Goal: Task Accomplishment & Management: Use online tool/utility

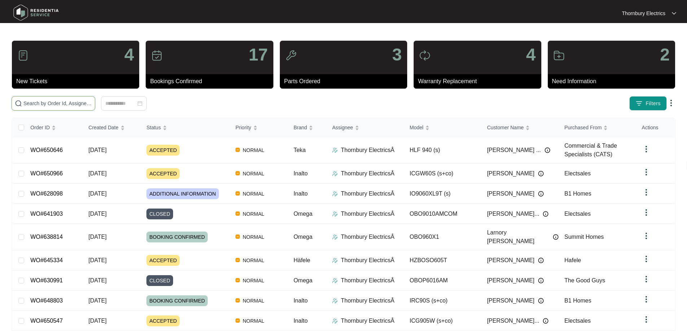
click at [75, 105] on input "text" at bounding box center [57, 104] width 69 height 8
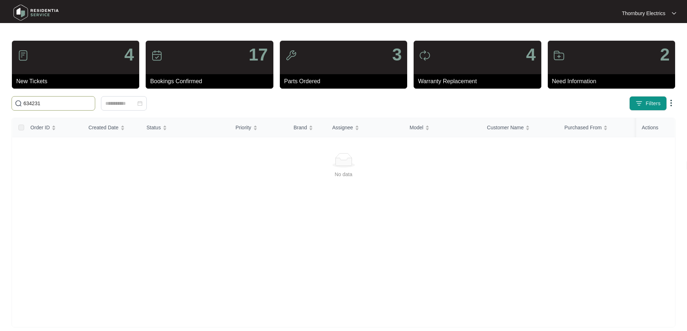
drag, startPoint x: 51, startPoint y: 101, endPoint x: 4, endPoint y: 101, distance: 46.9
click at [4, 101] on main "4 New Tickets 17 Bookings Confirmed 3 Parts Ordered 4 Warranty Replacement 2 Ne…" at bounding box center [343, 169] width 687 height 339
drag, startPoint x: 65, startPoint y: 105, endPoint x: 0, endPoint y: 102, distance: 65.3
click at [0, 102] on main "4 New Tickets 17 Bookings Confirmed 3 Parts Ordered 4 Warranty Replacement 2 Ne…" at bounding box center [343, 169] width 687 height 339
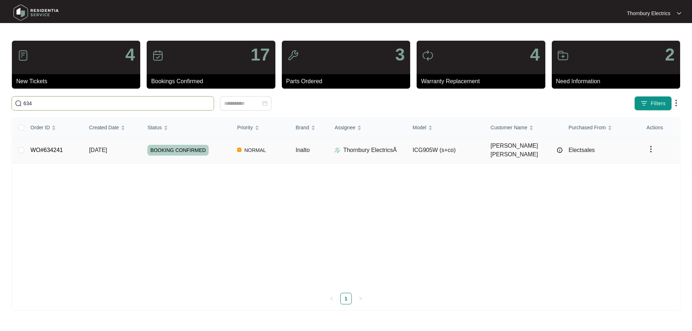
type input "634"
click at [128, 153] on td "[DATE]" at bounding box center [112, 150] width 58 height 26
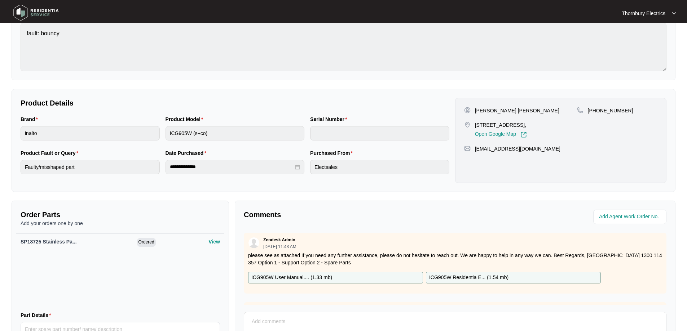
scroll to position [149, 0]
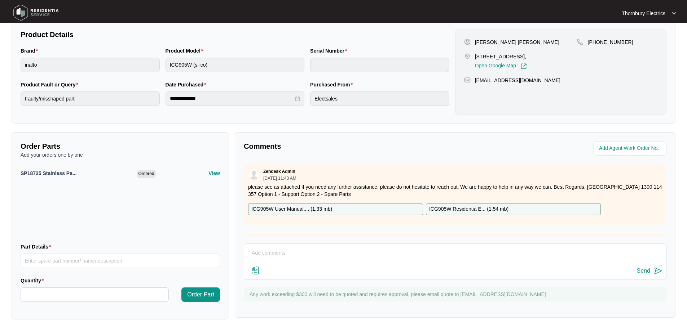
click at [310, 250] on textarea at bounding box center [455, 257] width 415 height 19
paste textarea "Installed changeover Inalto gas cooktop Leak tested and no leaks present. Teste…"
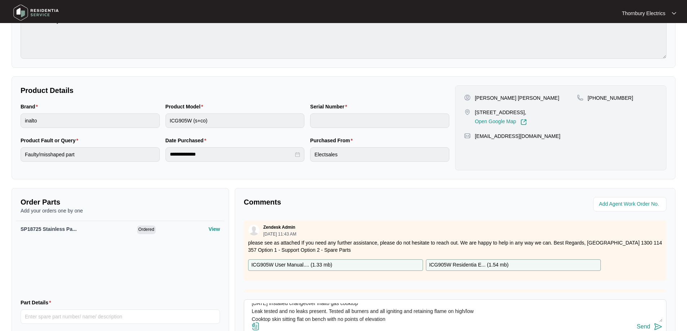
scroll to position [4, 0]
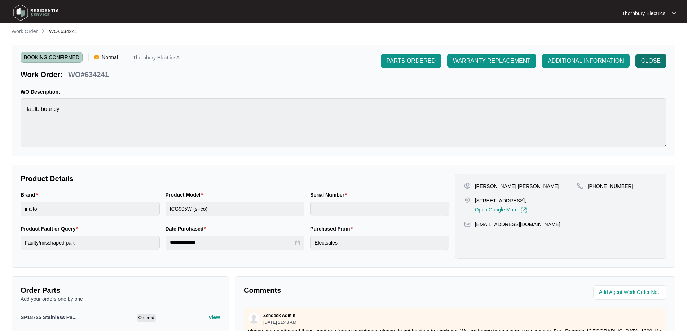
type textarea "[DATE] Installed changeover Inalto gas cooktop Leak tested and no leaks present…"
click at [645, 63] on span "CLOSE" at bounding box center [650, 61] width 19 height 9
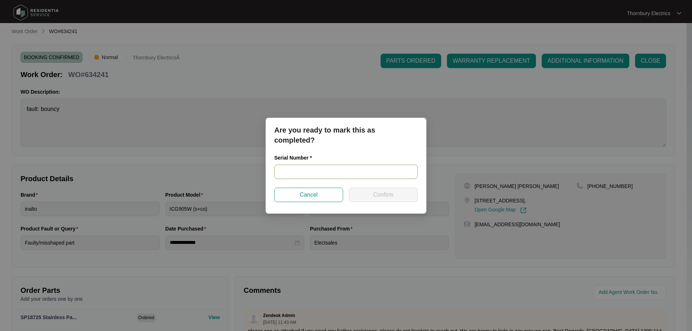
click at [337, 175] on input "text" at bounding box center [346, 172] width 144 height 14
paste input "2025052600202"
type input "2025052600202"
click at [388, 189] on button "Confirm" at bounding box center [383, 195] width 69 height 14
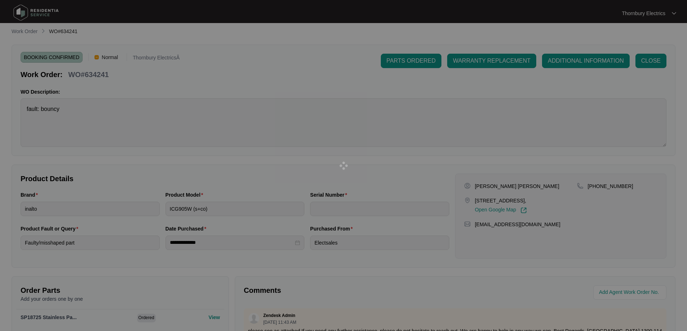
type input "2025052600202"
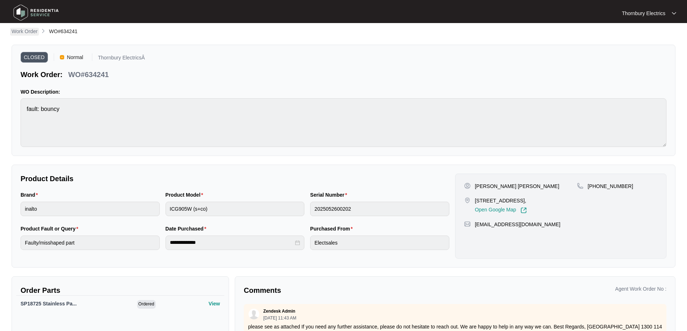
click at [30, 32] on p "Work Order" at bounding box center [25, 31] width 26 height 7
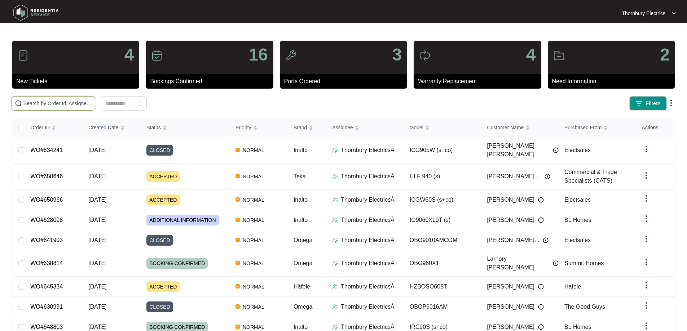
click at [92, 104] on input "text" at bounding box center [57, 104] width 69 height 8
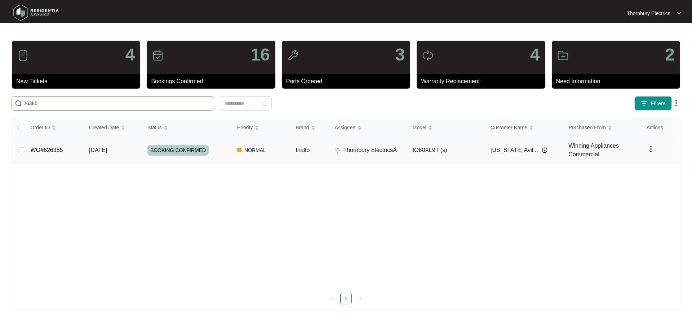
type input "26385"
click at [131, 151] on td "[DATE]" at bounding box center [112, 150] width 58 height 26
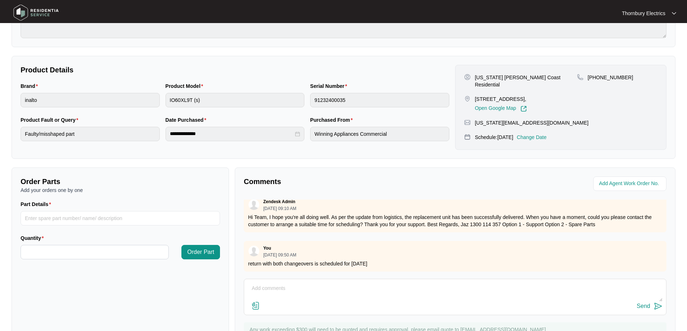
scroll to position [147, 0]
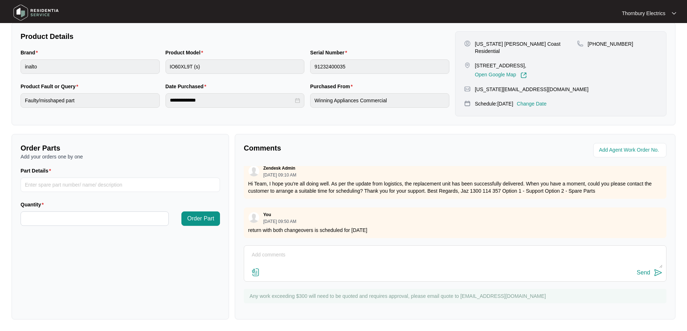
click at [296, 254] on textarea at bounding box center [455, 259] width 415 height 19
paste textarea "Replaced two Inalto 60cm’s with two omega 60cm ovens Wired up and installed and…"
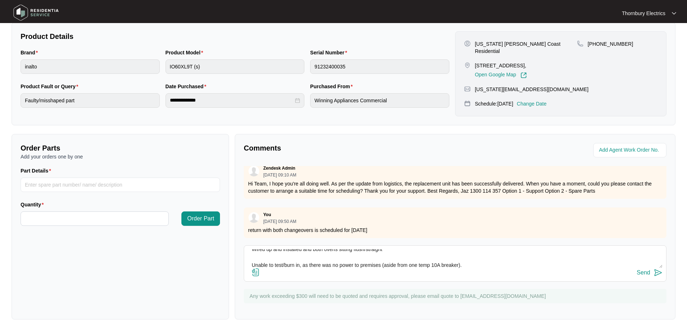
type textarea "[DATE] Replaced two Inalto 60cm’s with two omega 60cm ovens Wired up and instal…"
click at [645, 274] on div "Send" at bounding box center [643, 273] width 13 height 6
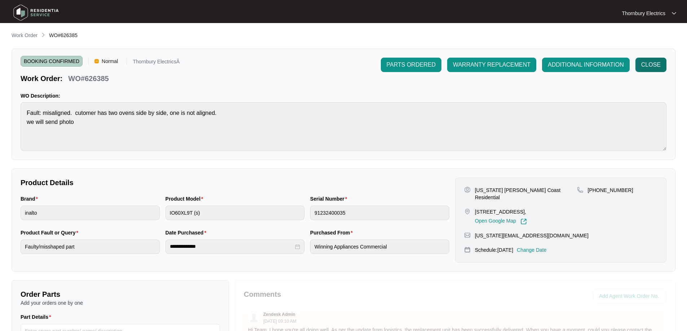
scroll to position [0, 0]
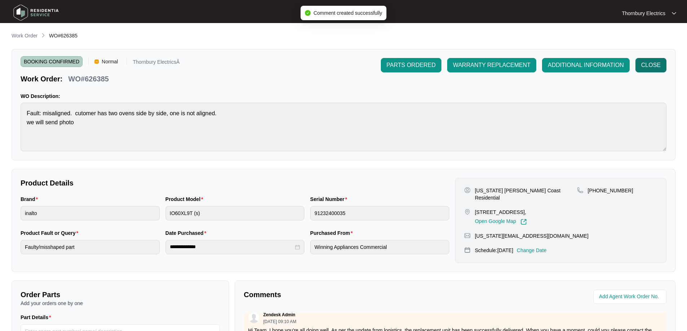
click at [650, 62] on span "CLOSE" at bounding box center [650, 65] width 19 height 9
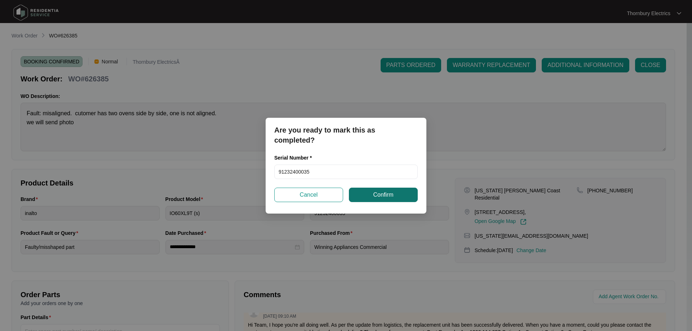
click at [387, 195] on span "Confirm" at bounding box center [383, 195] width 20 height 9
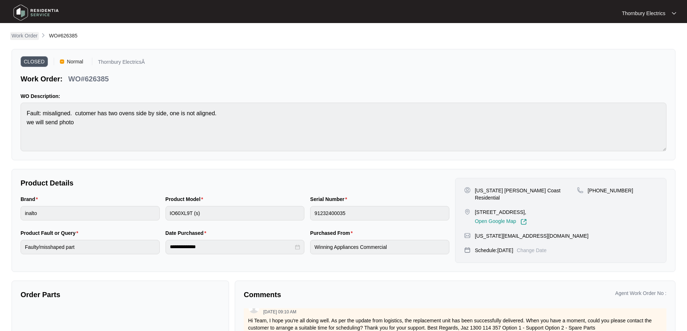
click at [23, 37] on p "Work Order" at bounding box center [25, 35] width 26 height 7
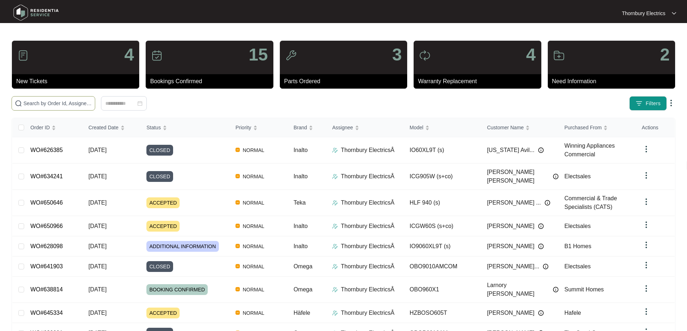
click at [85, 105] on input "text" at bounding box center [57, 104] width 69 height 8
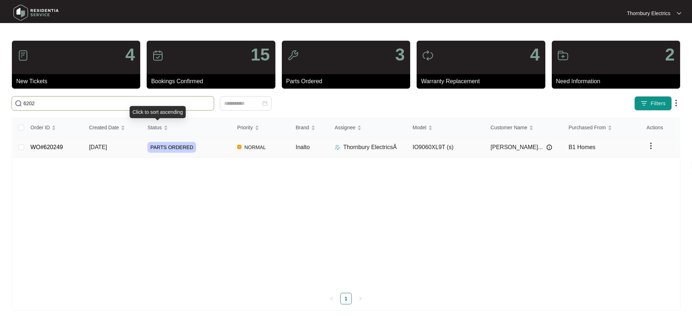
type input "6202"
click at [204, 150] on div "PARTS ORDERED" at bounding box center [189, 147] width 84 height 11
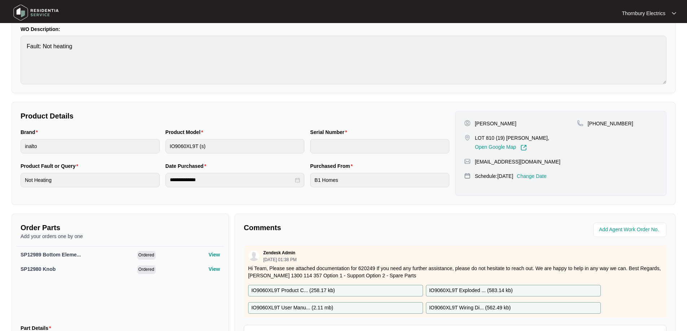
scroll to position [144, 0]
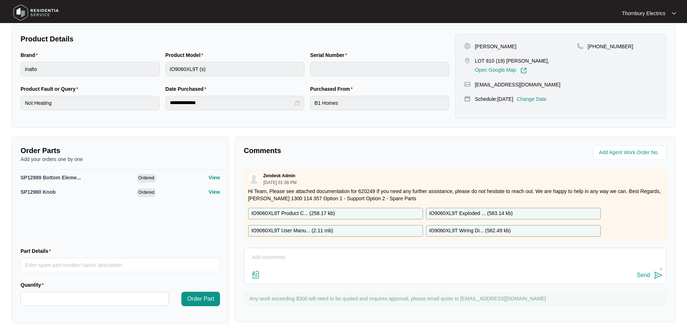
click at [369, 262] on textarea at bounding box center [455, 261] width 415 height 19
paste textarea "Returned and replaced oven function knob, tested and oven is operating correctl…"
type textarea "[DATE] Returned and replaced oven function knob, tested and oven is operating c…"
click at [646, 277] on div "Send" at bounding box center [643, 275] width 13 height 6
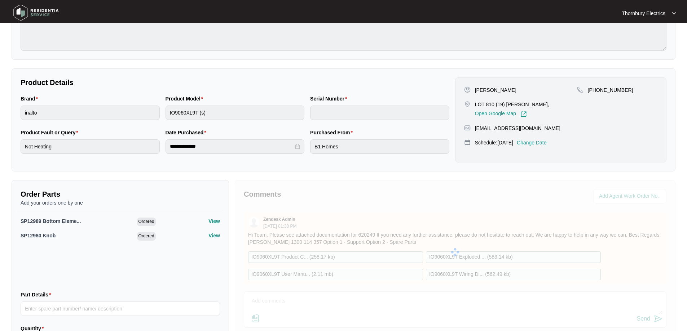
scroll to position [0, 0]
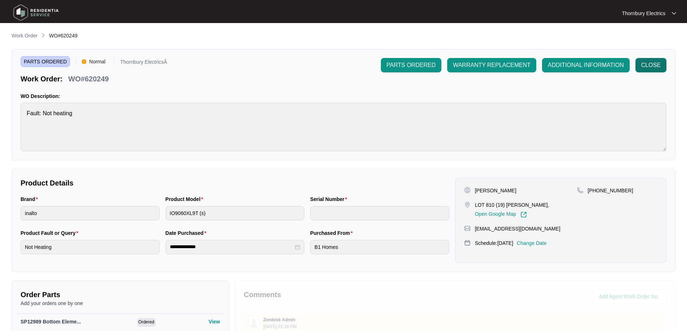
click at [648, 64] on span "CLOSE" at bounding box center [650, 65] width 19 height 9
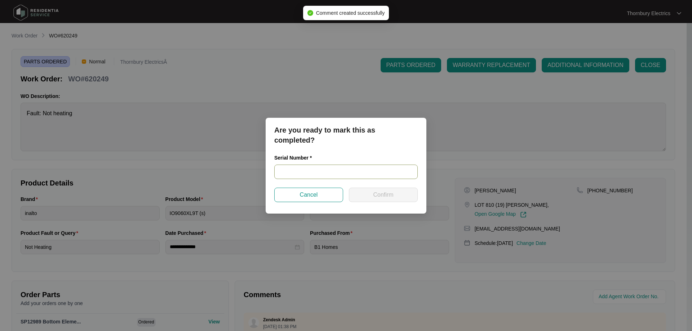
click at [352, 170] on input "text" at bounding box center [346, 172] width 144 height 14
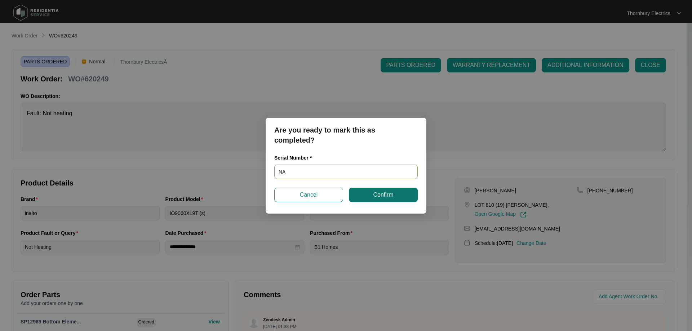
type input "NA"
click at [393, 195] on span "Confirm" at bounding box center [383, 195] width 20 height 9
